Goal: Information Seeking & Learning: Find specific fact

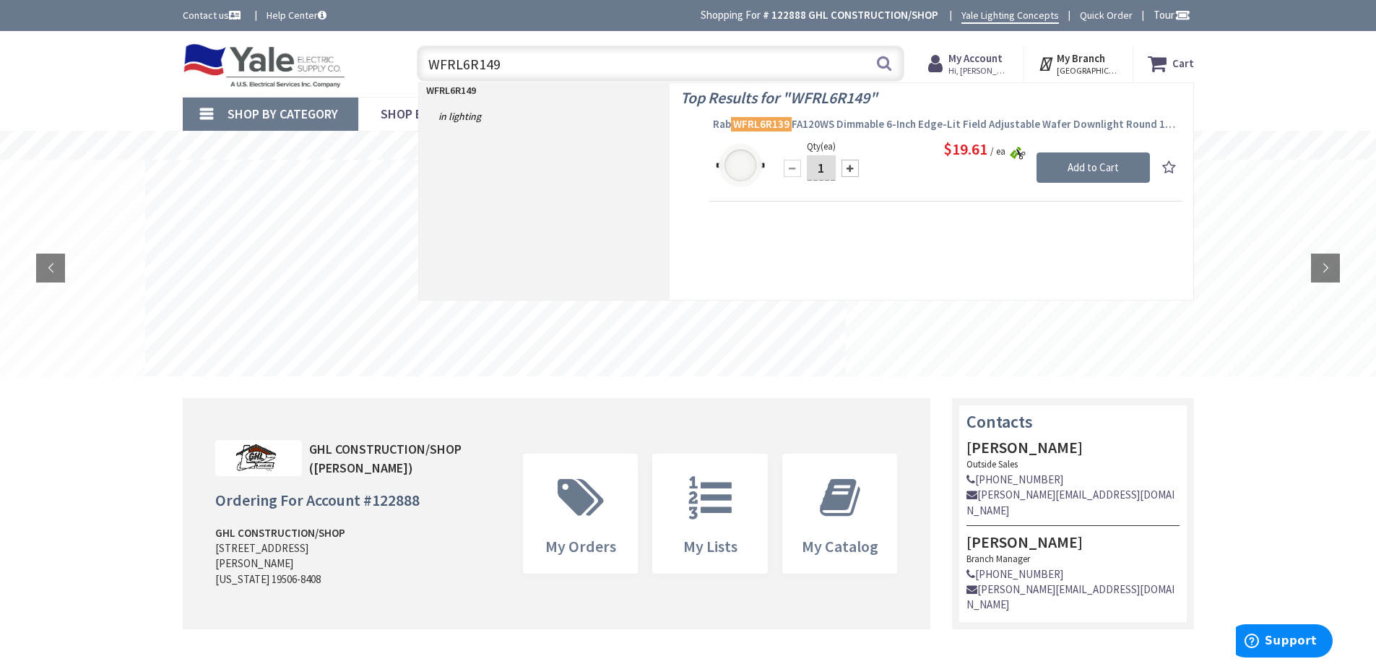
type input "WFRL6R149"
click at [827, 122] on span "Rab WFRL6R139 FA120WS Dimmable 6-Inch Edge-Lit Field Adjustable Wafer Downlight…" at bounding box center [946, 124] width 466 height 14
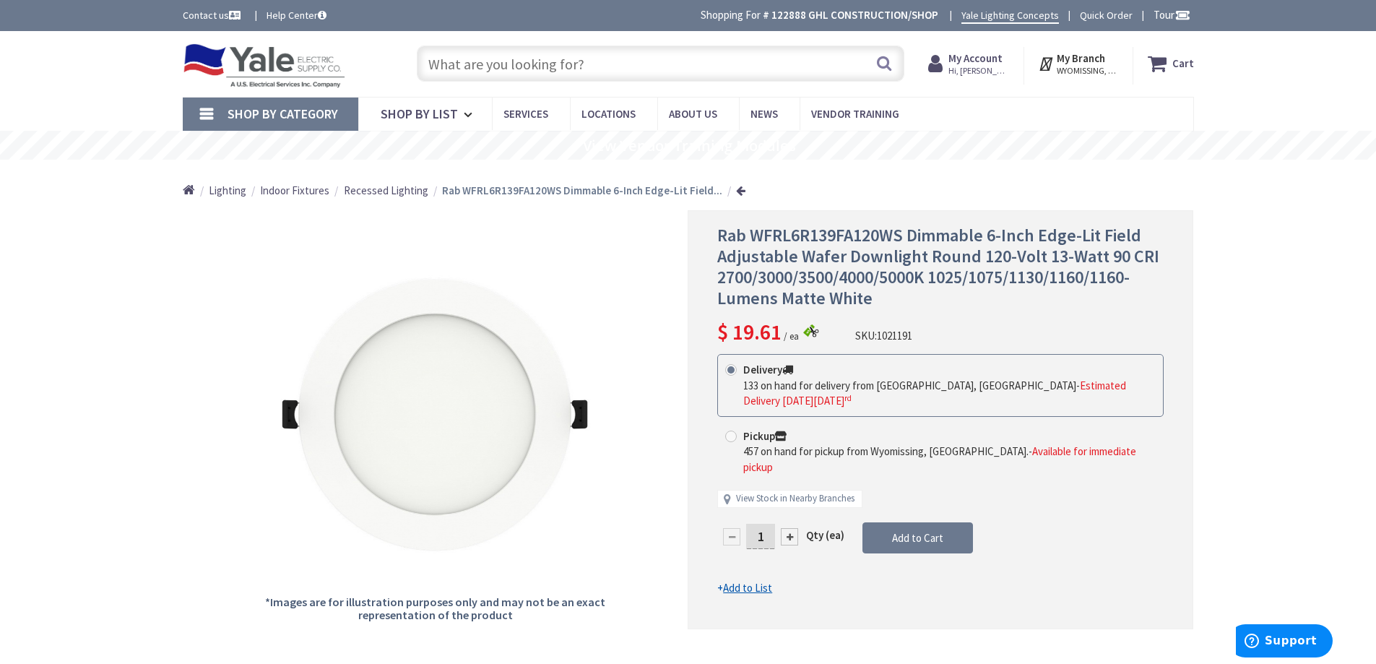
click at [590, 53] on input "text" at bounding box center [661, 64] width 488 height 36
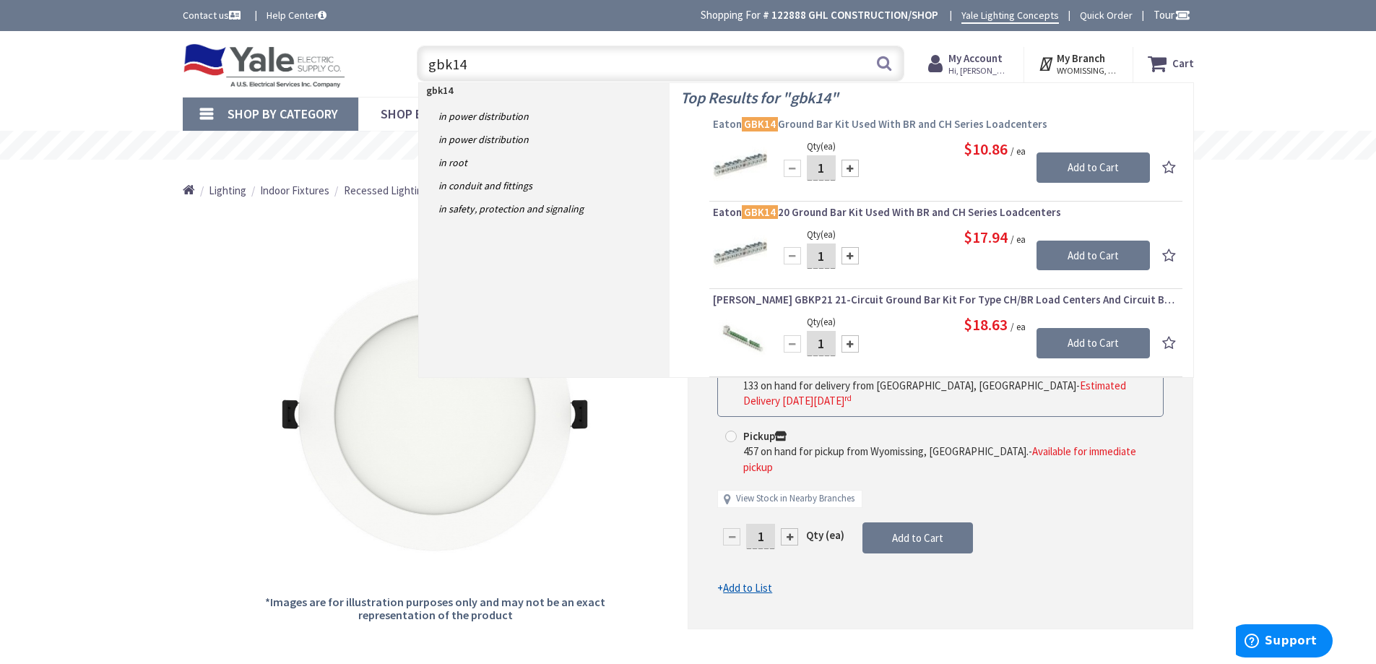
type input "gbk14"
click at [819, 210] on span "Eaton GBK14 20 Ground Bar Kit Used With BR and CH Series Loadcenters" at bounding box center [946, 212] width 466 height 14
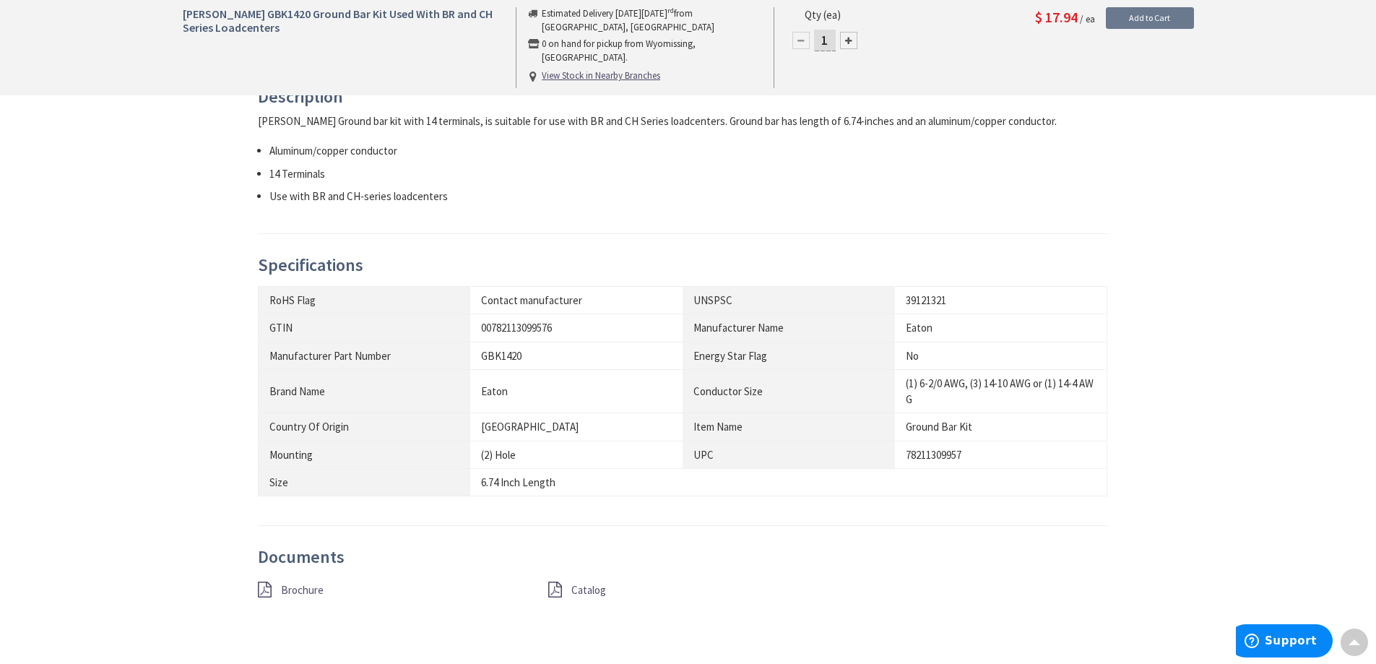
scroll to position [361, 0]
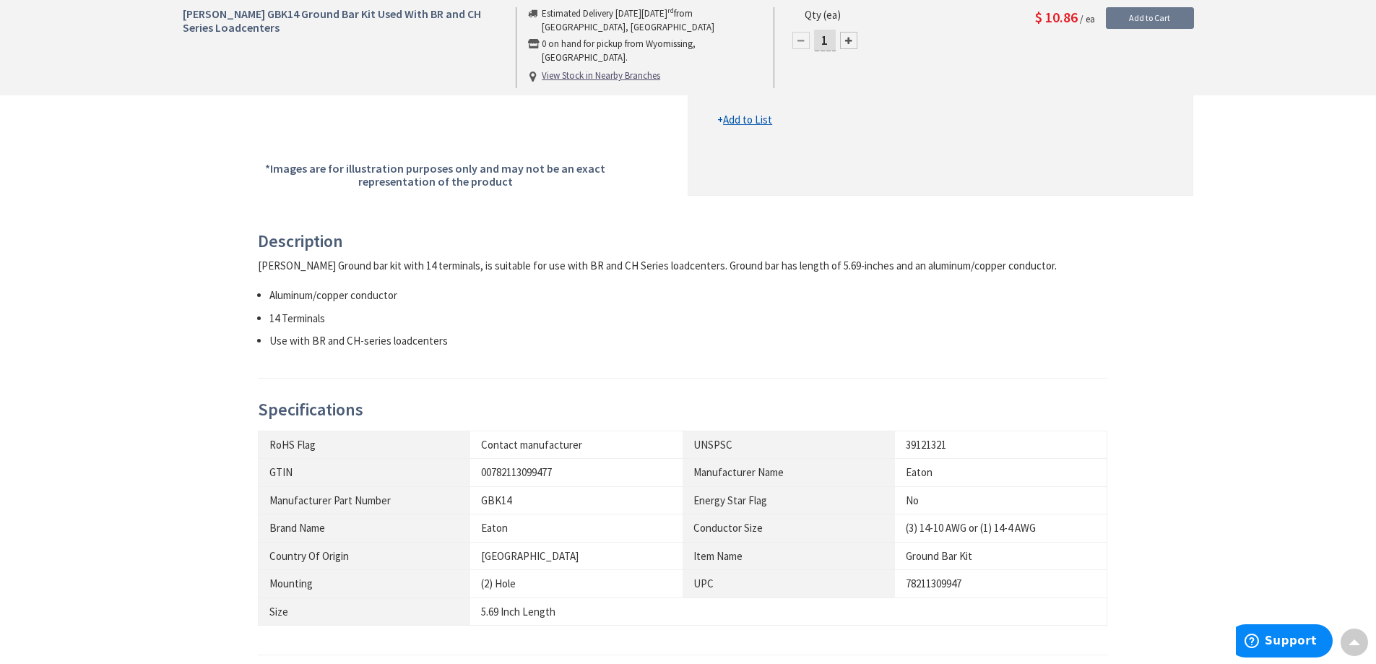
scroll to position [506, 0]
